Goal: Transaction & Acquisition: Purchase product/service

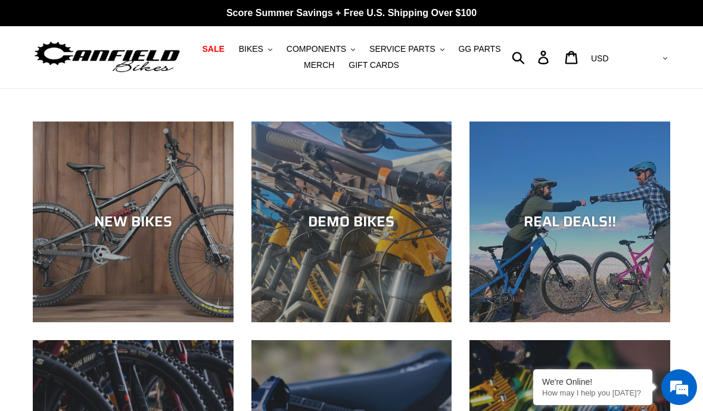
click at [248, 55] on button "BIKES .cls-1{fill:#231f20}" at bounding box center [255, 49] width 45 height 16
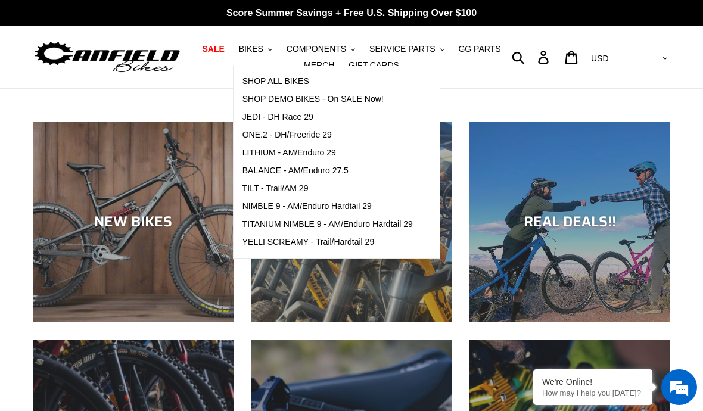
click at [248, 137] on span "ONE.2 - DH/Freeride 29" at bounding box center [287, 135] width 89 height 10
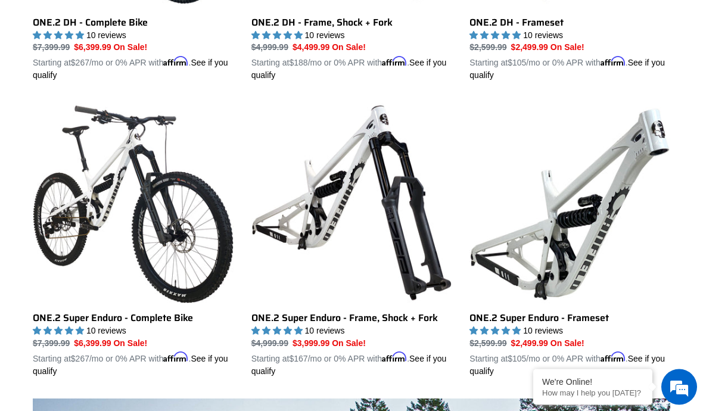
scroll to position [551, 0]
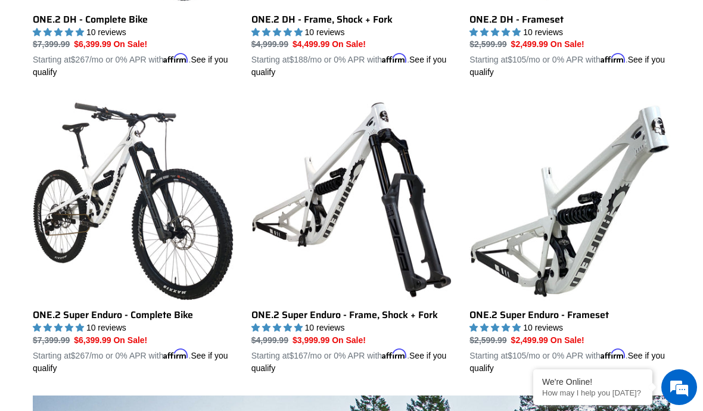
click at [286, 201] on link "ONE.2 Super Enduro - Frame, Shock + Fork" at bounding box center [351, 237] width 201 height 275
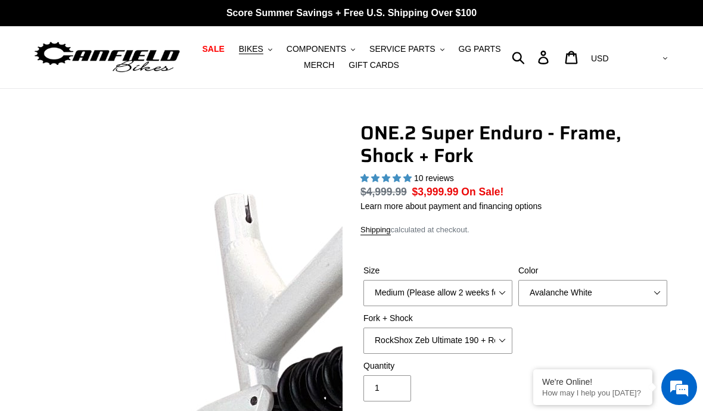
select select "highest-rating"
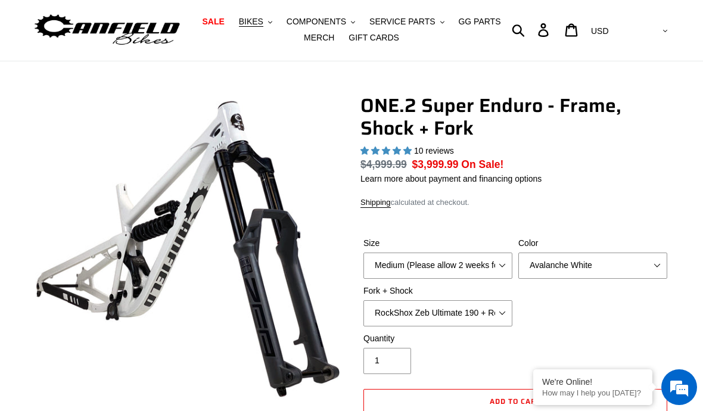
scroll to position [156, 0]
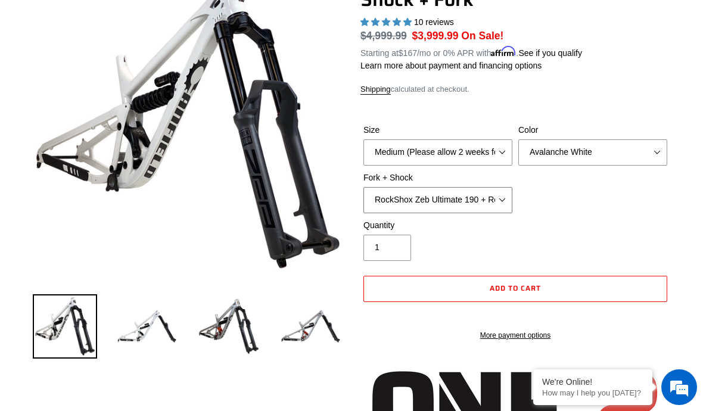
click at [503, 194] on select "RockShox Zeb Ultimate 190 + RockShox Vivid UltDH Coil 250x70" at bounding box center [437, 200] width 149 height 26
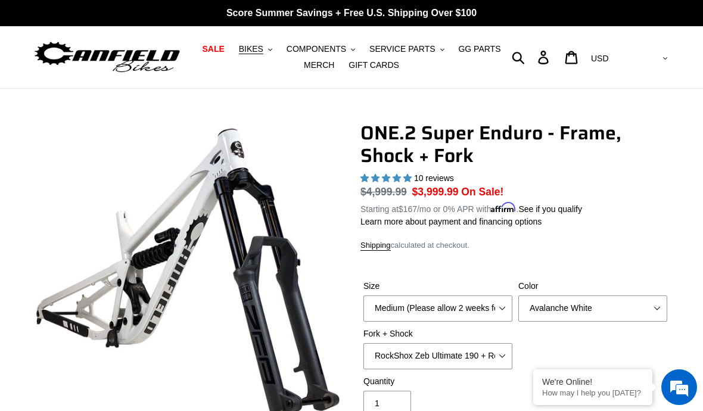
scroll to position [0, 0]
